Goal: Use online tool/utility: Utilize a website feature to perform a specific function

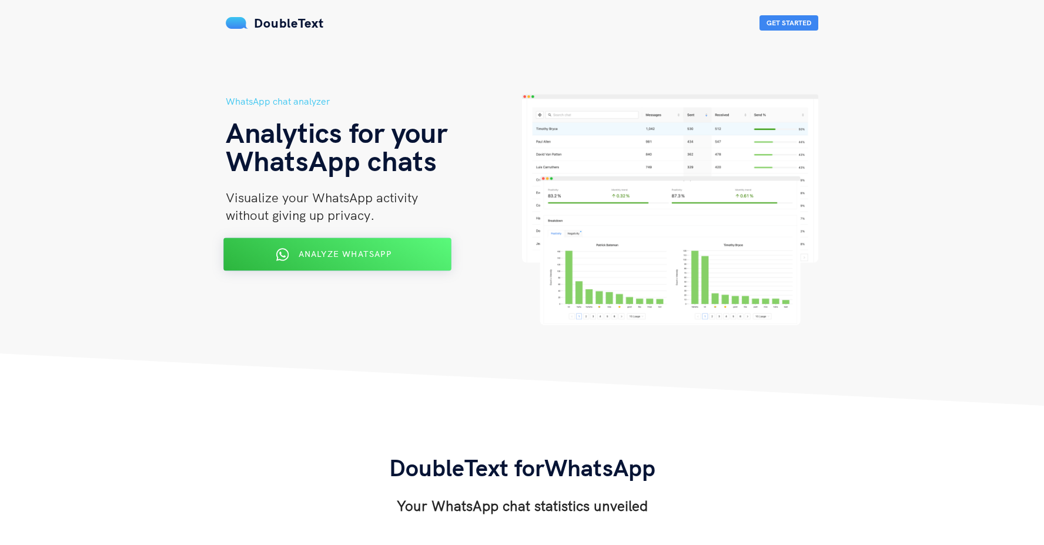
click at [360, 251] on span "Analyze WhatsApp" at bounding box center [344, 254] width 93 height 11
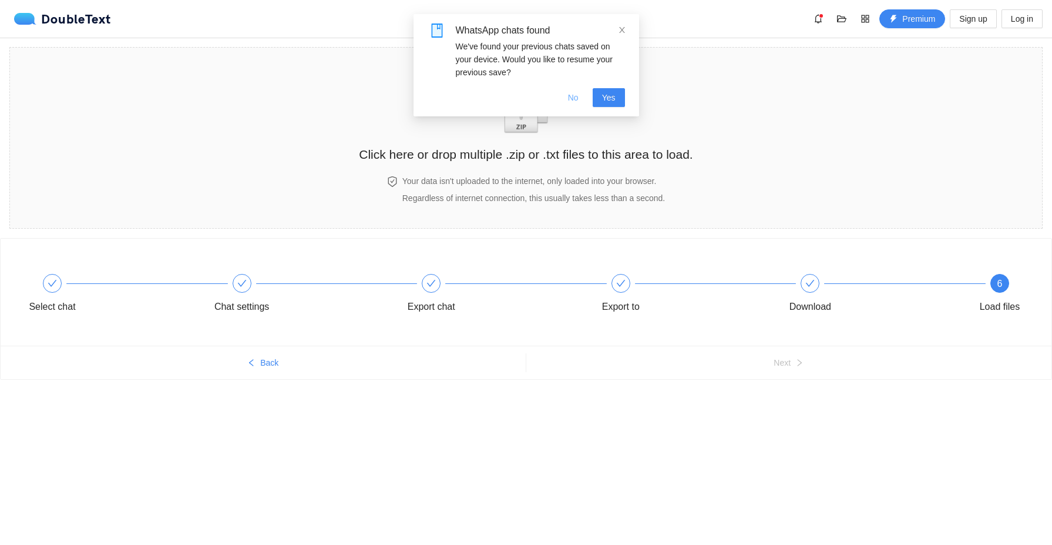
click at [578, 101] on span "No" at bounding box center [573, 97] width 11 height 13
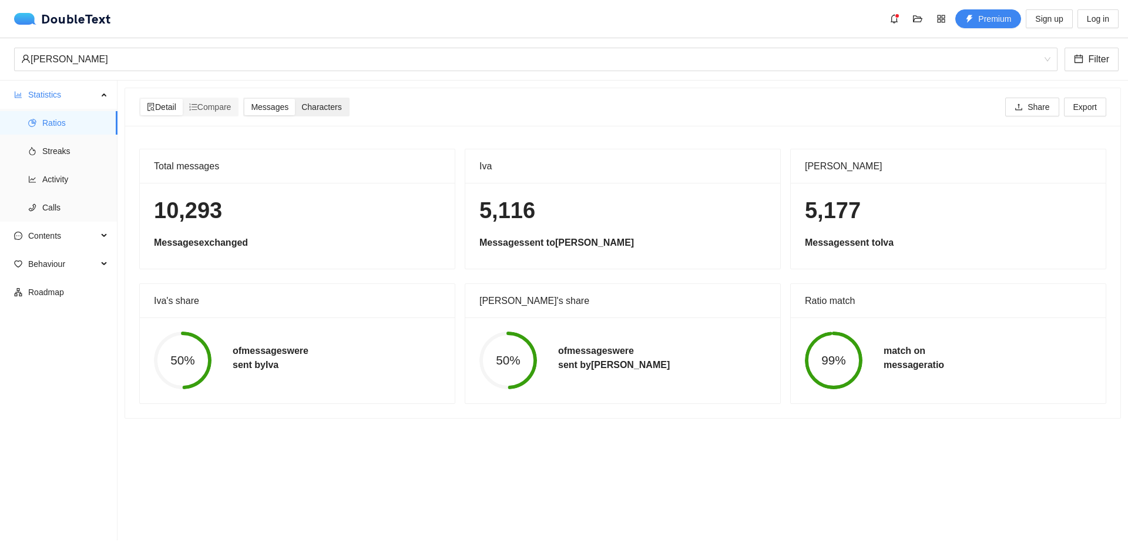
click at [310, 109] on span "Characters" at bounding box center [321, 106] width 40 height 9
click at [295, 99] on input "Characters" at bounding box center [295, 99] width 0 height 0
click at [270, 108] on span "Messages" at bounding box center [270, 106] width 38 height 9
click at [244, 99] on input "Messages" at bounding box center [244, 99] width 0 height 0
click at [217, 108] on span "Compare" at bounding box center [210, 106] width 42 height 9
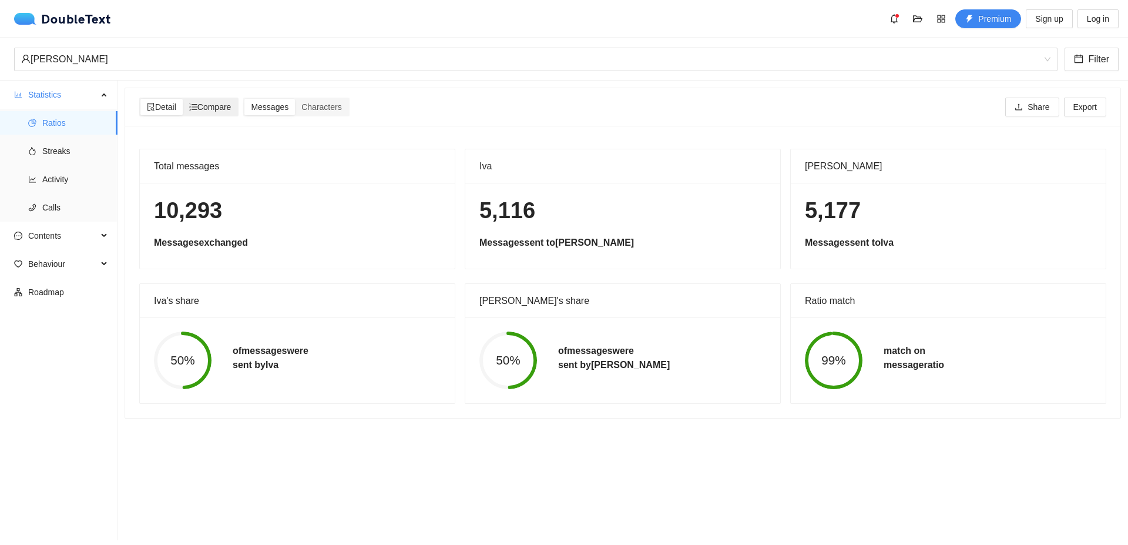
click at [183, 99] on input "Compare" at bounding box center [183, 99] width 0 height 0
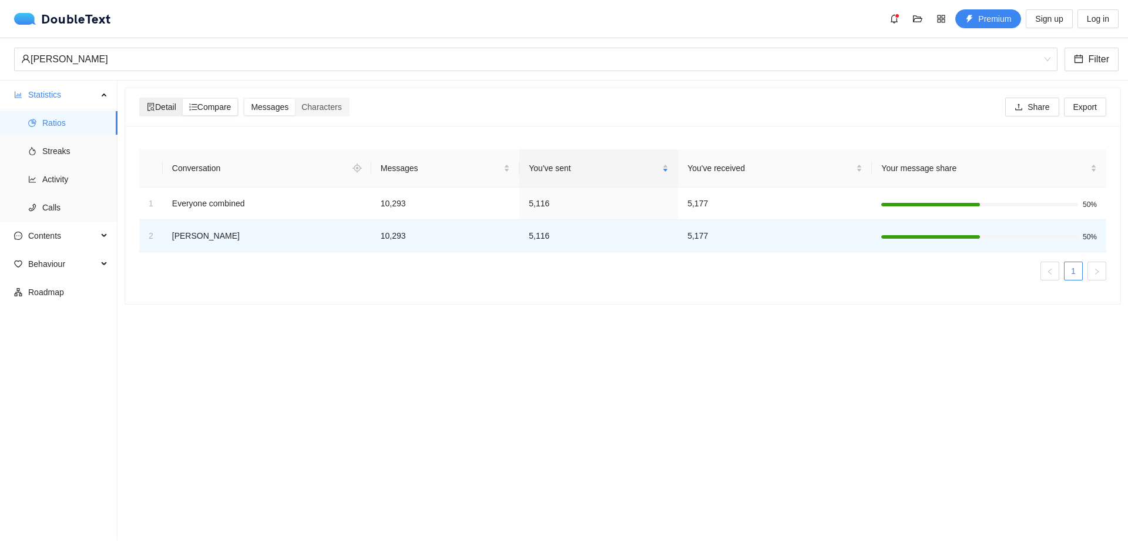
click at [160, 110] on span "Detail" at bounding box center [161, 106] width 29 height 9
click at [140, 99] on input "Detail" at bounding box center [140, 99] width 0 height 0
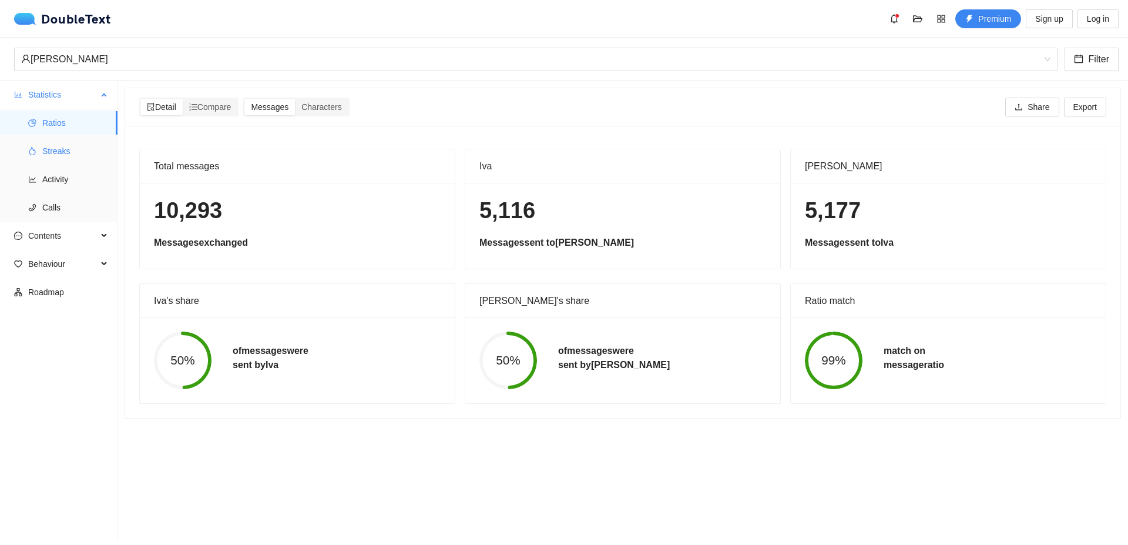
click at [45, 152] on span "Streaks" at bounding box center [75, 151] width 66 height 24
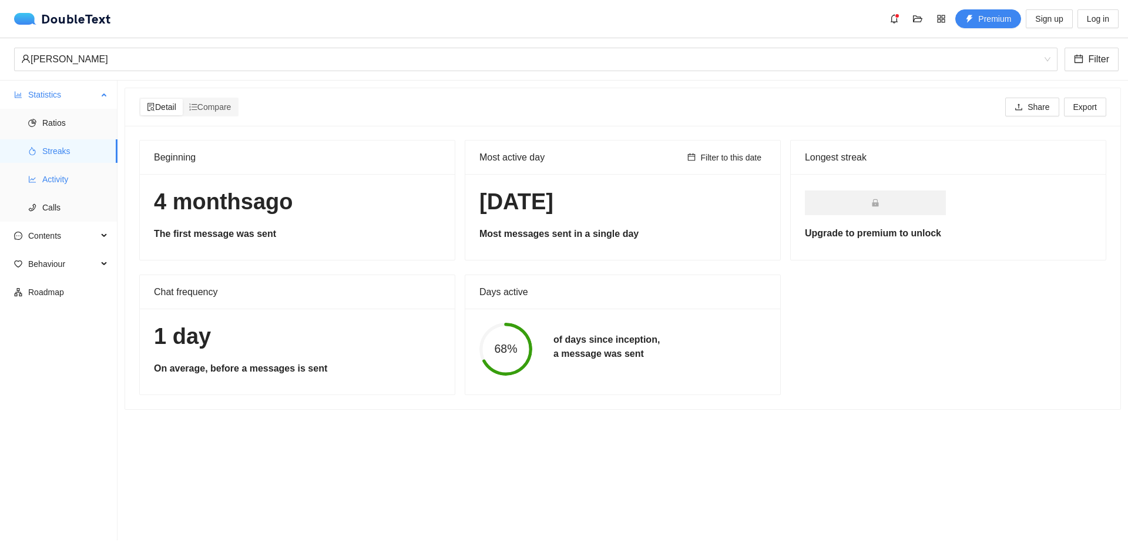
click at [73, 178] on span "Activity" at bounding box center [75, 179] width 66 height 24
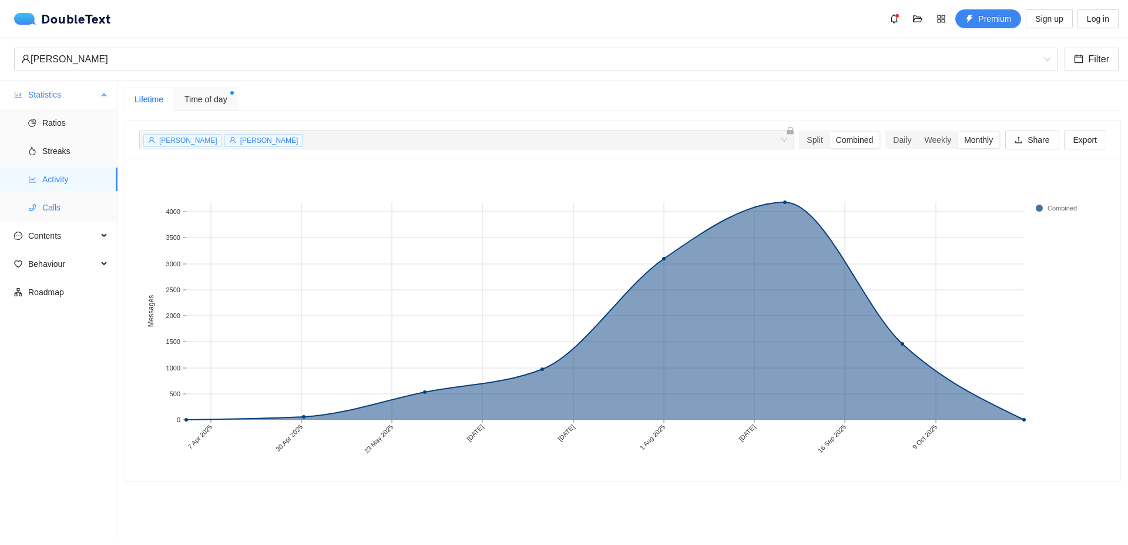
click at [50, 200] on span "Calls" at bounding box center [75, 208] width 66 height 24
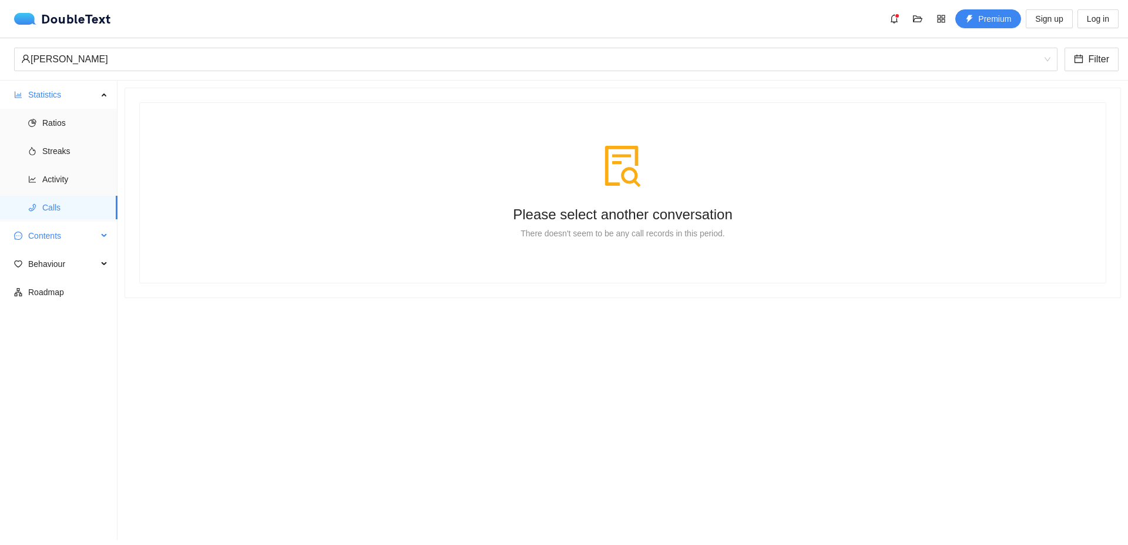
click at [63, 234] on span "Contents" at bounding box center [62, 236] width 69 height 24
click at [73, 263] on span "Word Cloud" at bounding box center [75, 264] width 66 height 24
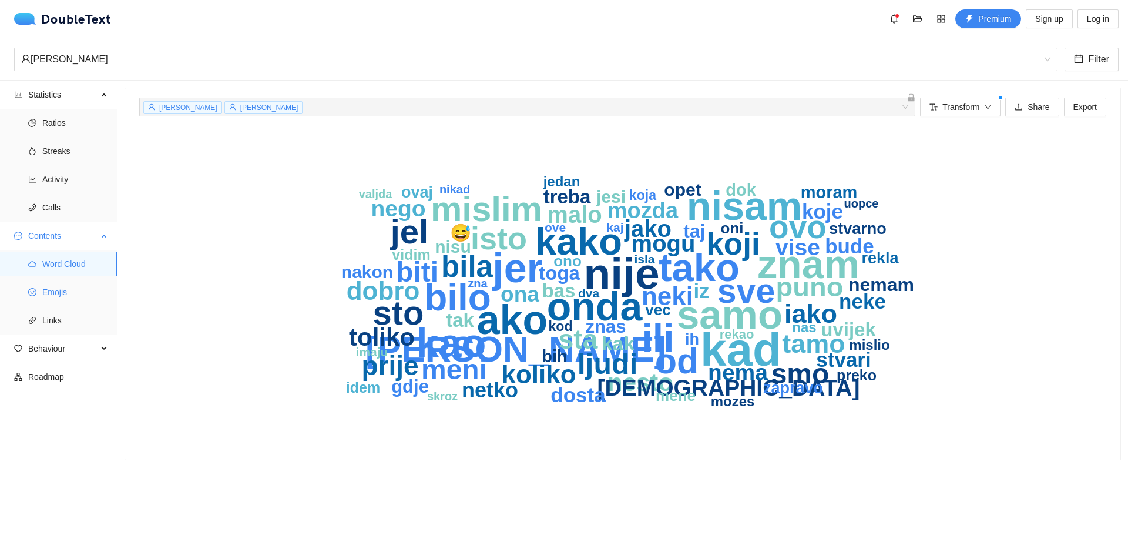
click at [59, 289] on span "Emojis" at bounding box center [75, 292] width 66 height 24
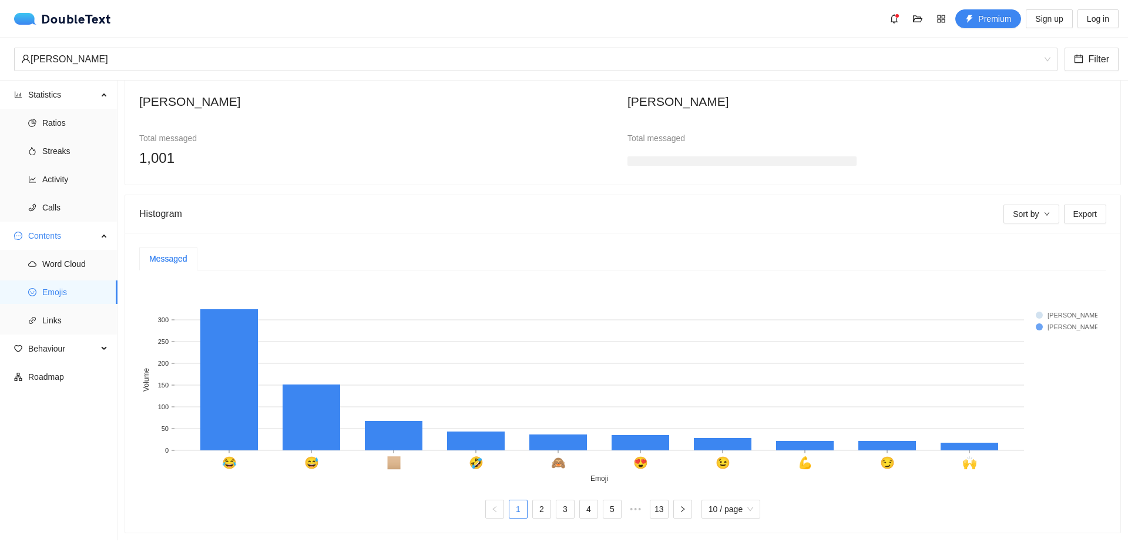
scroll to position [46, 0]
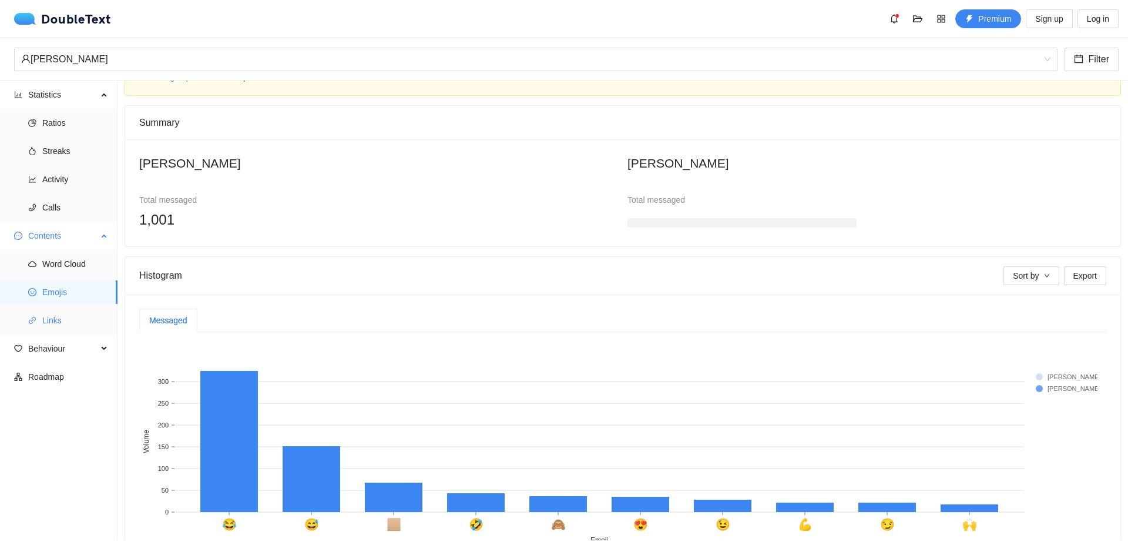
click at [46, 331] on span "Links" at bounding box center [75, 320] width 66 height 24
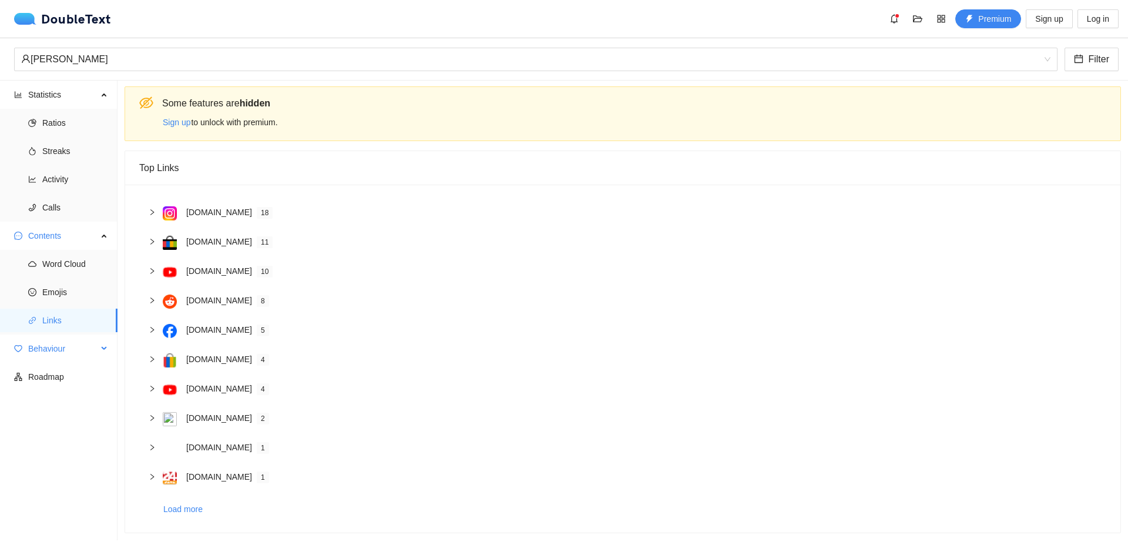
scroll to position [10, 0]
click at [46, 353] on span "Behaviour" at bounding box center [62, 349] width 69 height 24
click at [72, 373] on span "Engagement" at bounding box center [75, 377] width 66 height 24
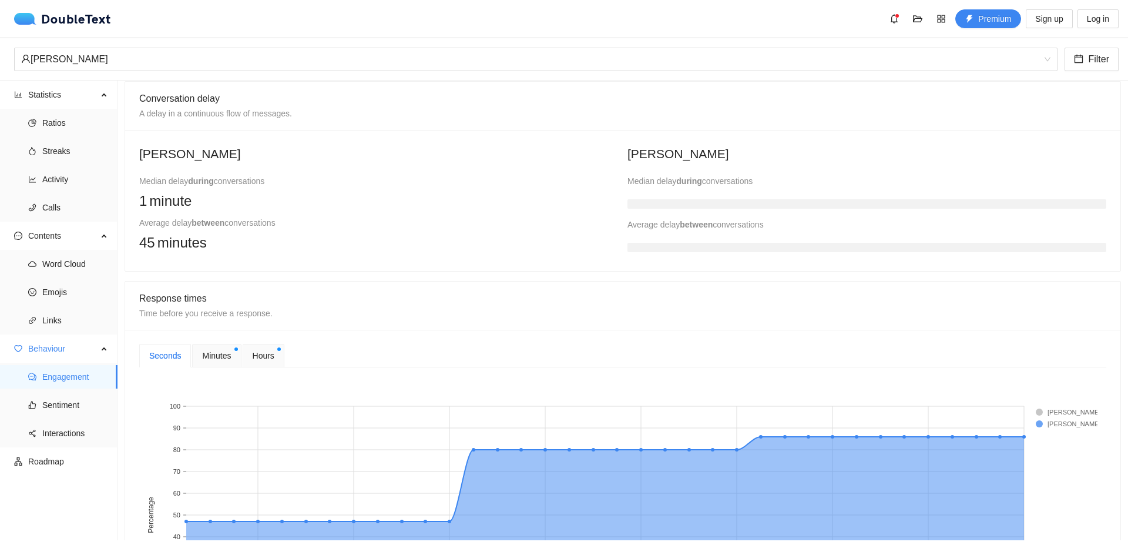
scroll to position [399, 0]
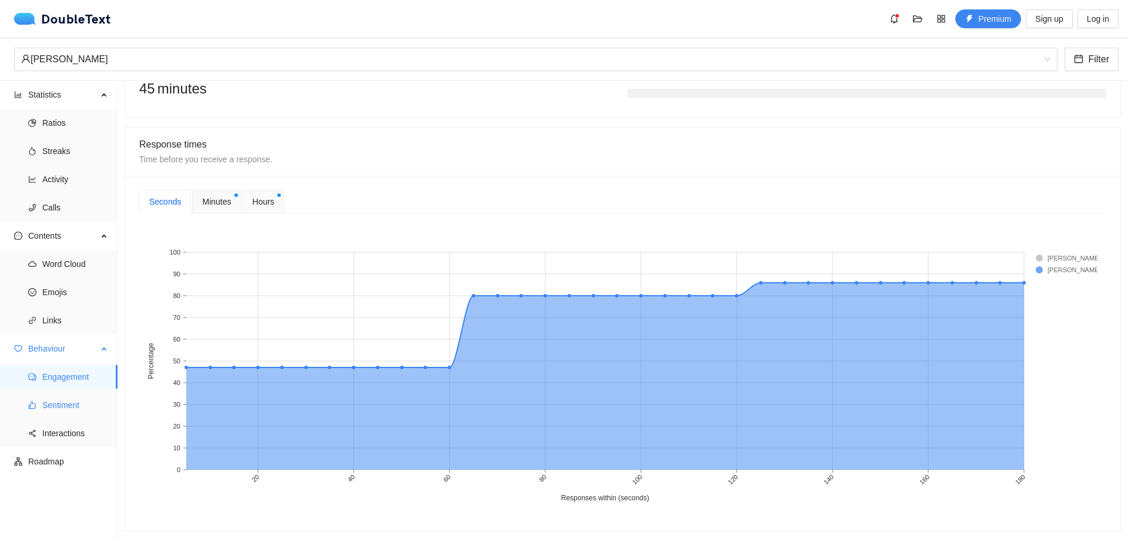
click at [51, 407] on span "Sentiment" at bounding box center [75, 405] width 66 height 24
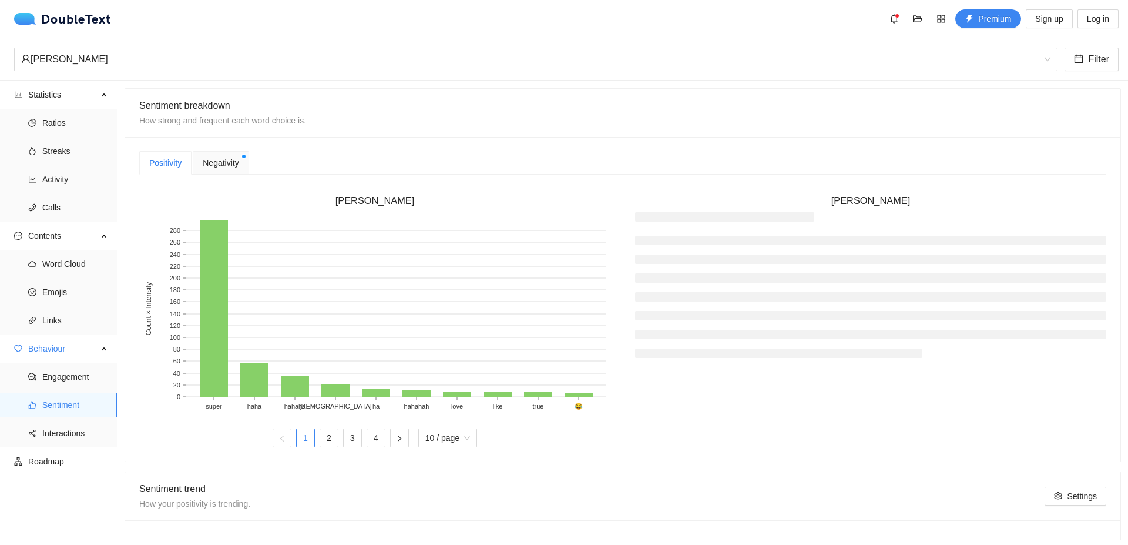
scroll to position [258, 0]
click at [208, 157] on span "Negativity" at bounding box center [221, 163] width 36 height 13
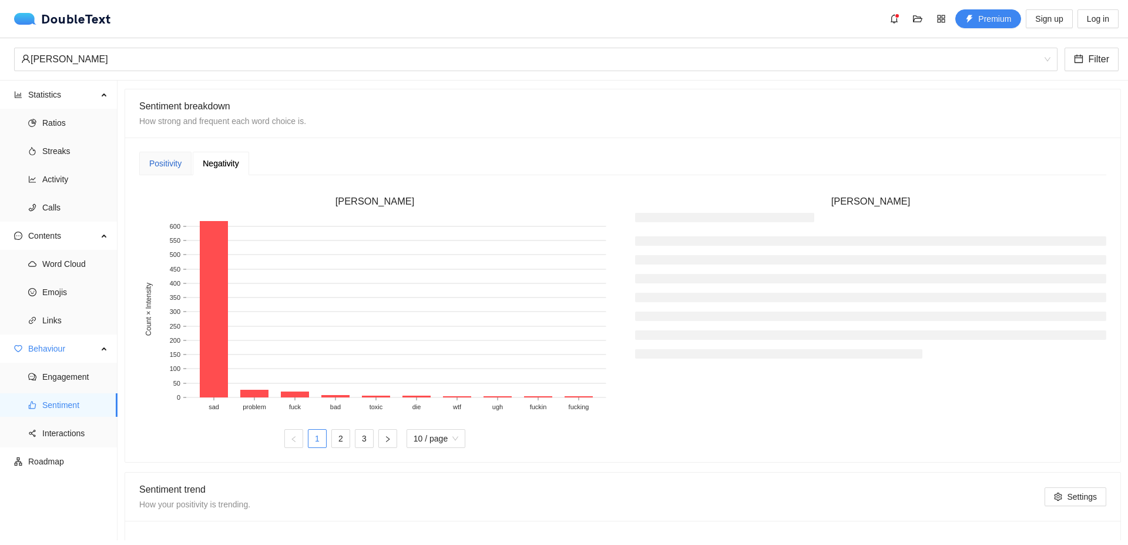
click at [166, 166] on div "Positivity" at bounding box center [165, 163] width 32 height 13
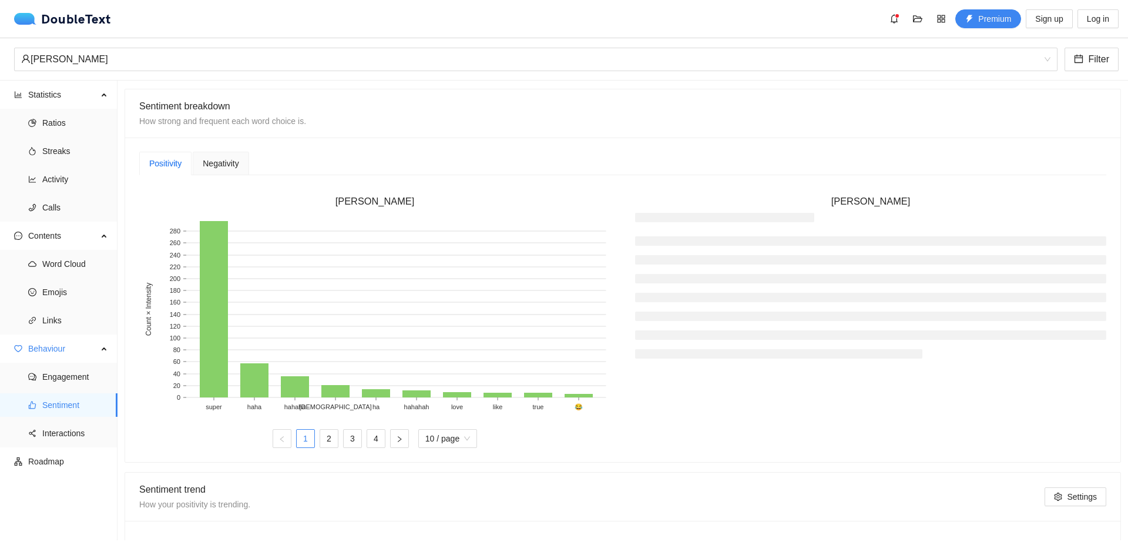
click at [216, 165] on span "Negativity" at bounding box center [221, 163] width 36 height 8
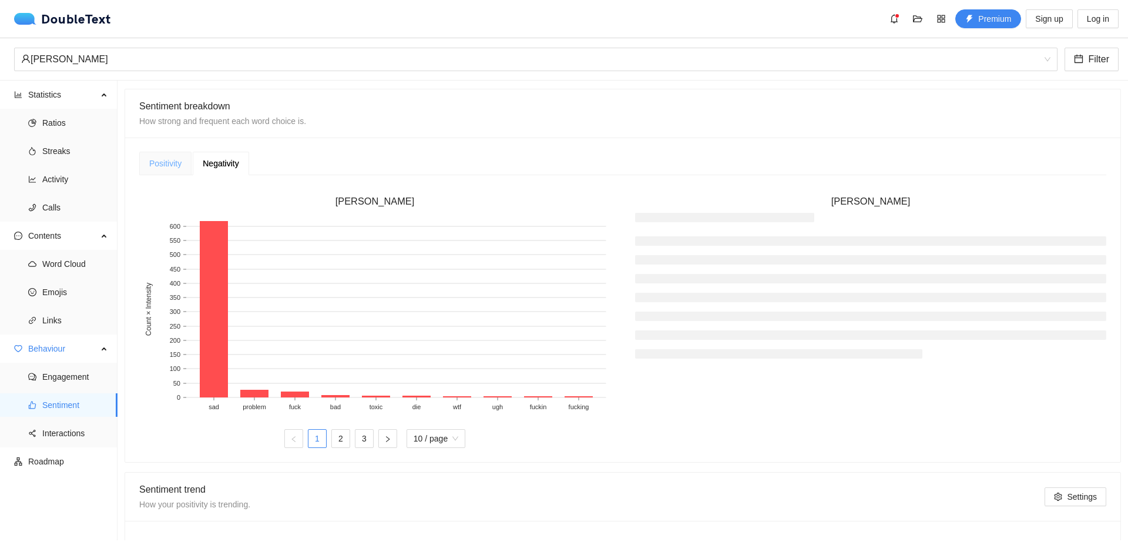
click at [160, 156] on div "Positivity" at bounding box center [165, 164] width 52 height 24
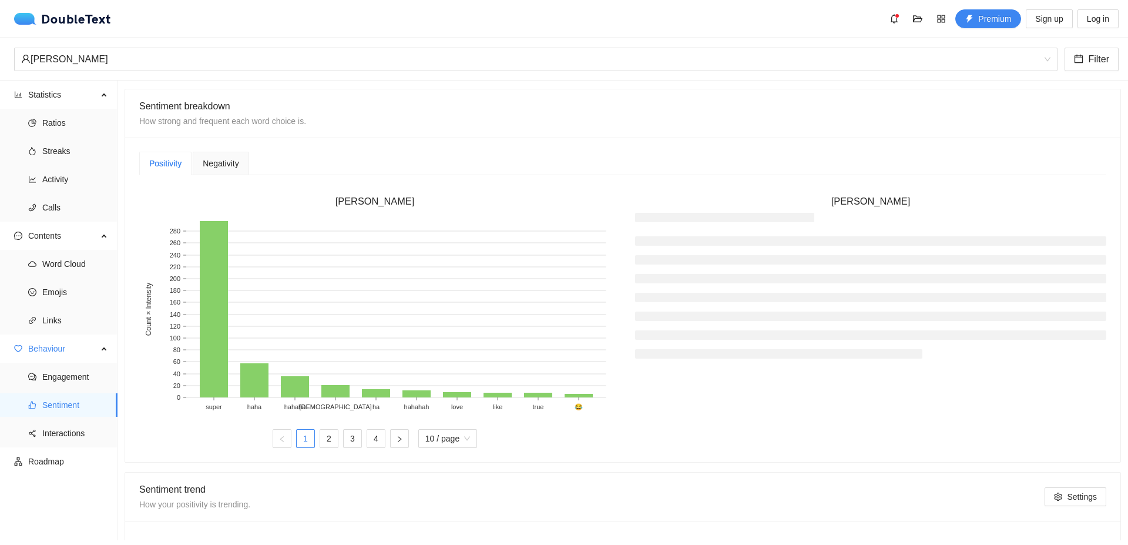
click at [204, 167] on span "Negativity" at bounding box center [221, 163] width 36 height 8
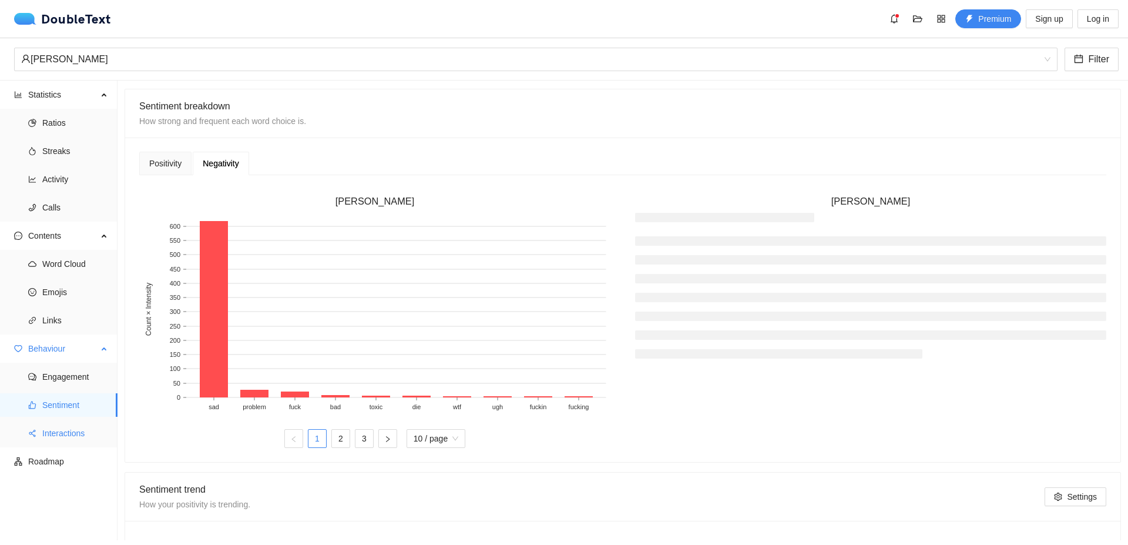
click at [66, 433] on span "Interactions" at bounding box center [75, 433] width 66 height 24
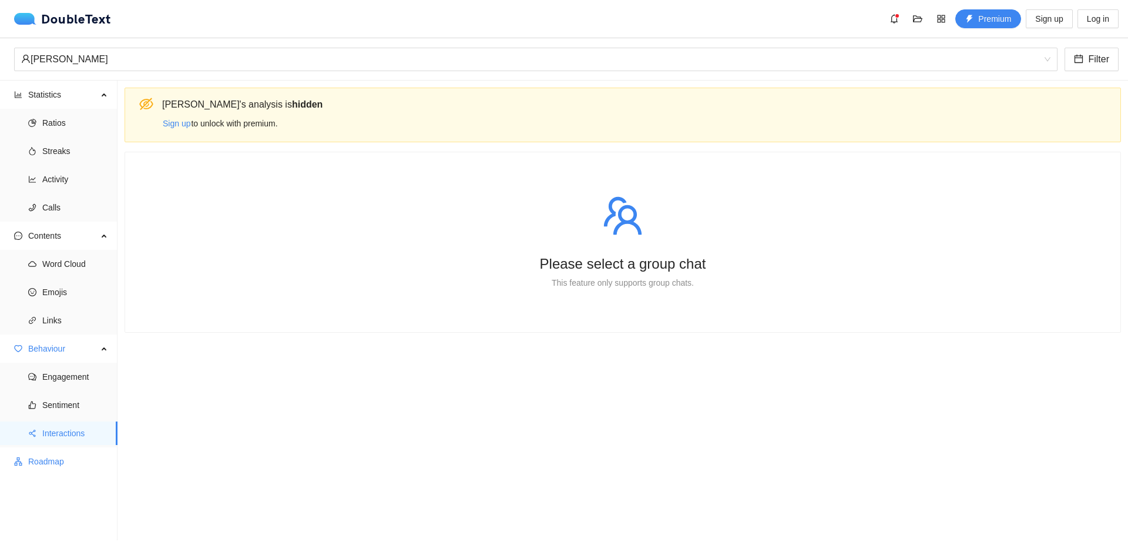
click at [36, 470] on span "Roadmap" at bounding box center [68, 462] width 80 height 24
